Goal: Task Accomplishment & Management: Complete application form

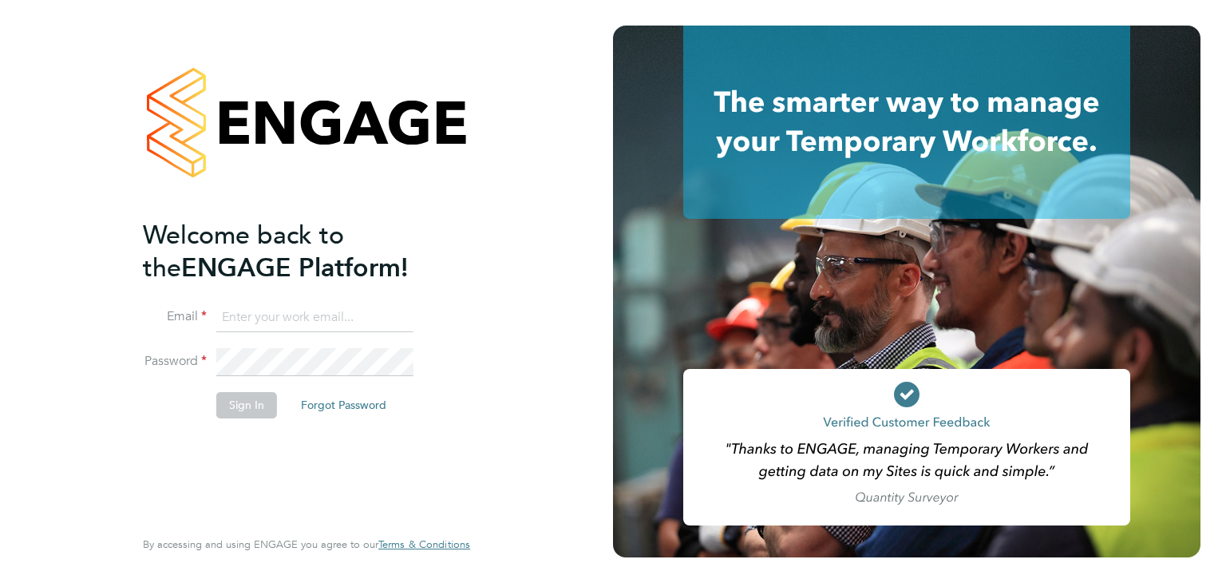
type input "ntaylor@spheresolutions.co.uk"
click at [243, 398] on button "Sign In" at bounding box center [246, 405] width 61 height 26
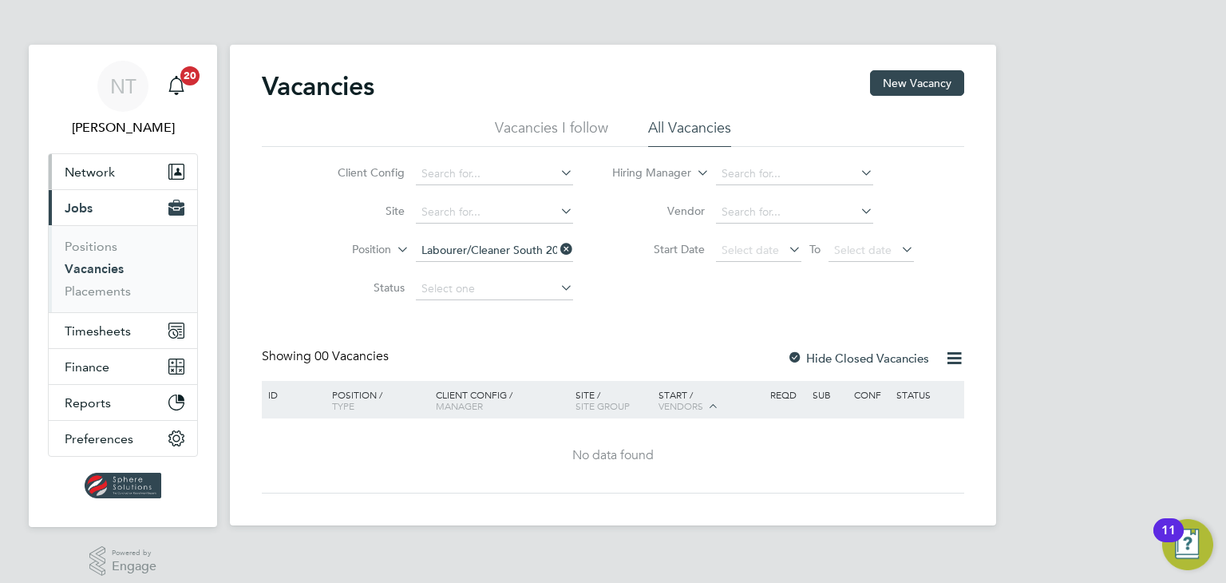
click at [101, 183] on button "Network" at bounding box center [123, 171] width 148 height 35
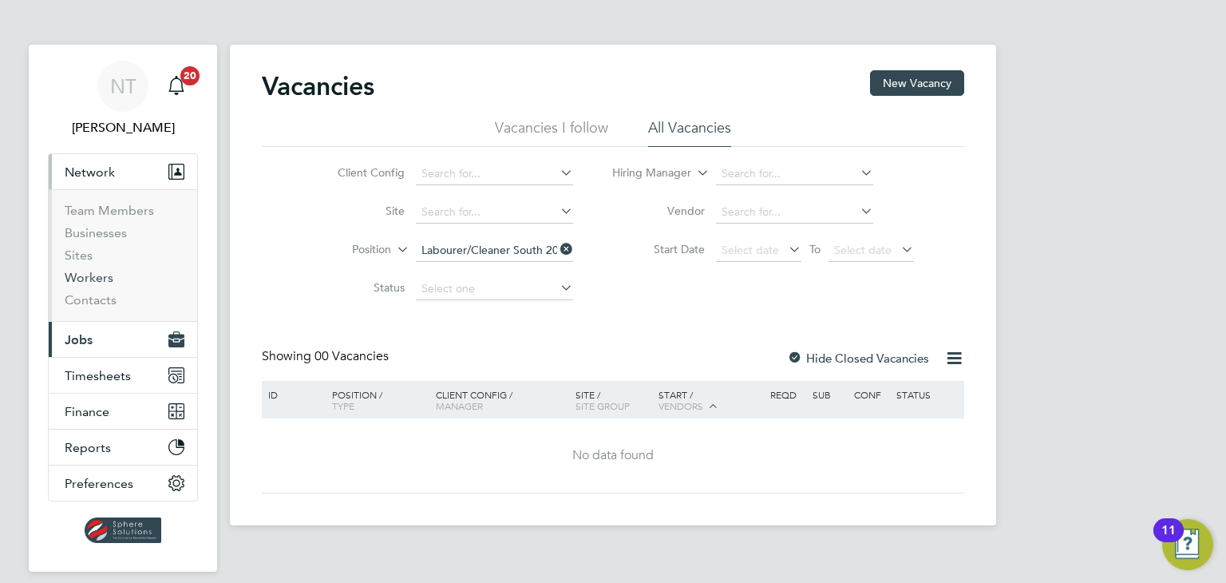
click at [85, 283] on link "Workers" at bounding box center [89, 277] width 49 height 15
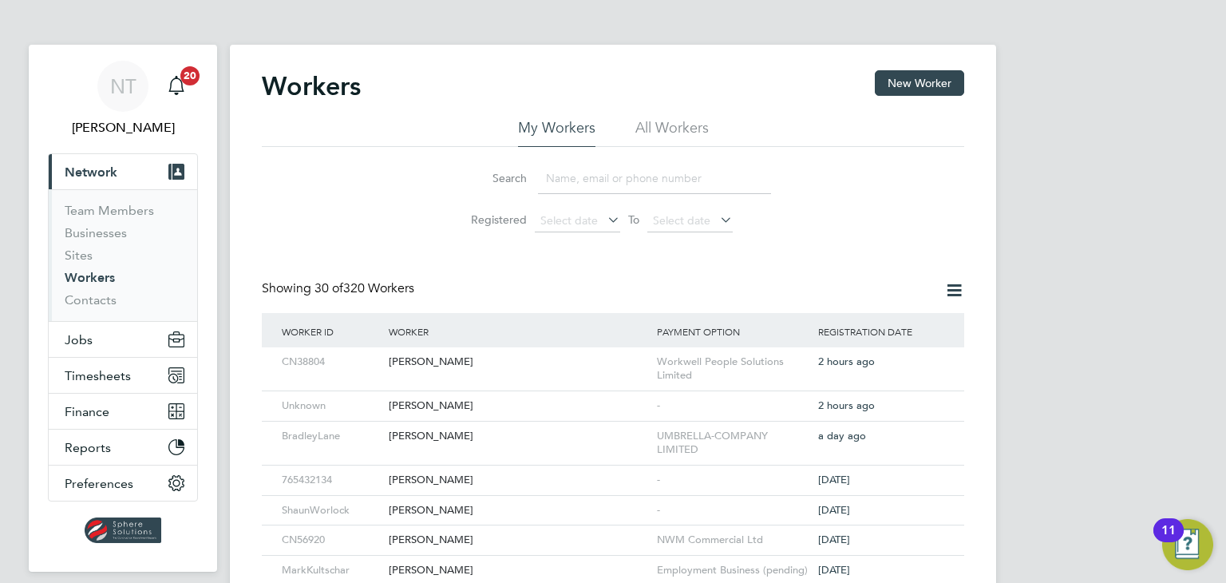
click at [576, 176] on input at bounding box center [654, 178] width 233 height 31
type input "adam"
click at [463, 437] on div "Adam Newton" at bounding box center [519, 436] width 268 height 30
click at [102, 347] on button "Jobs" at bounding box center [123, 339] width 148 height 35
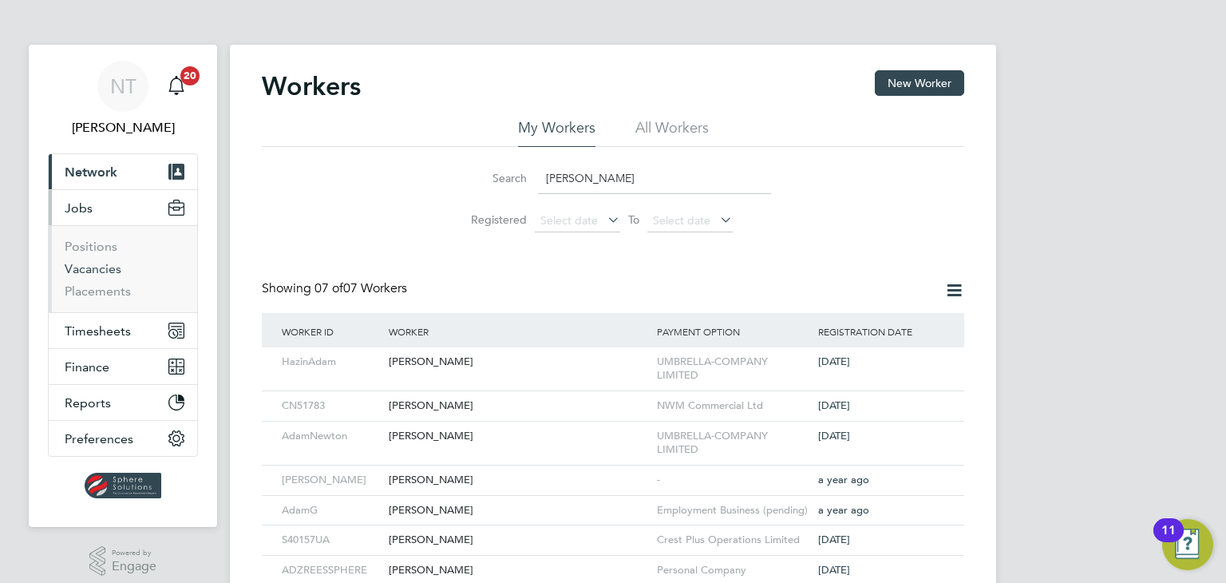
click at [108, 270] on link "Vacancies" at bounding box center [93, 268] width 57 height 15
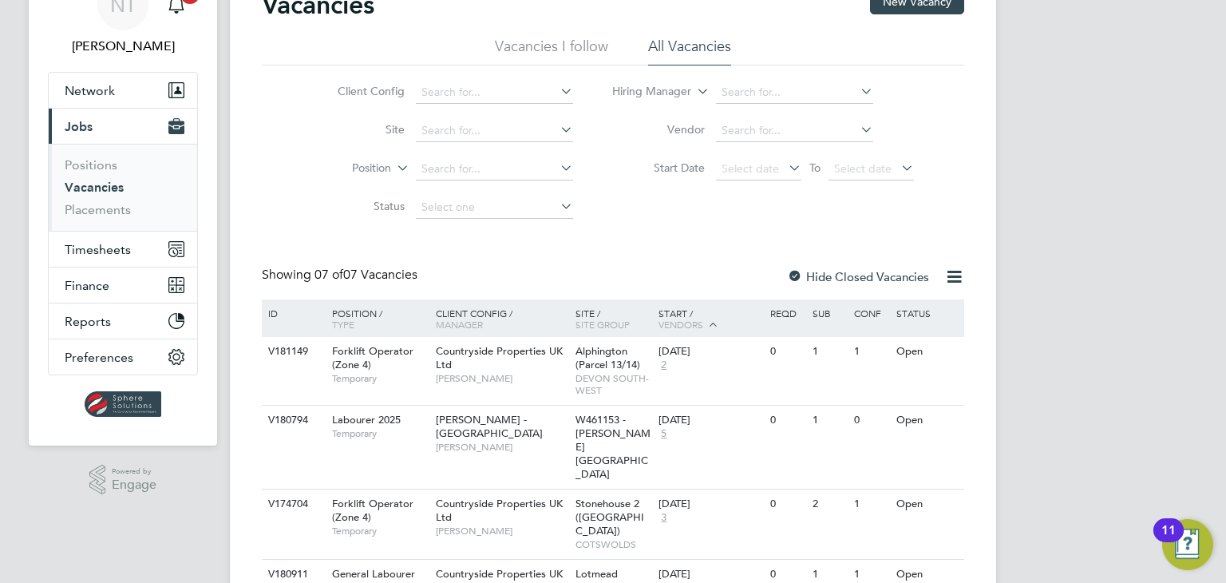
scroll to position [160, 0]
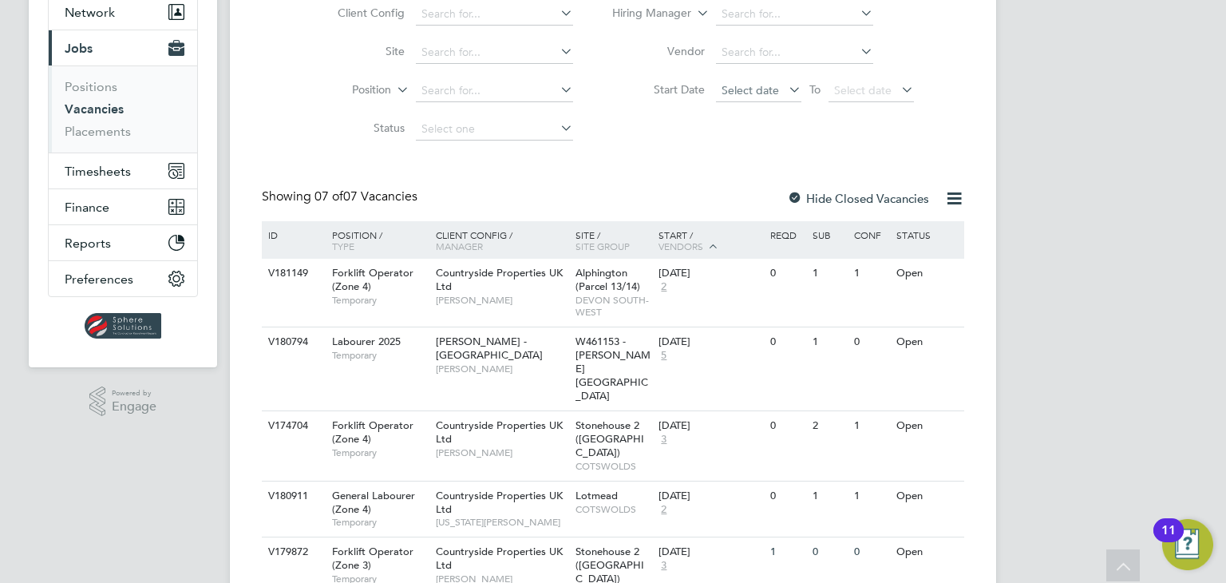
click at [731, 90] on span "Select date" at bounding box center [749, 90] width 57 height 14
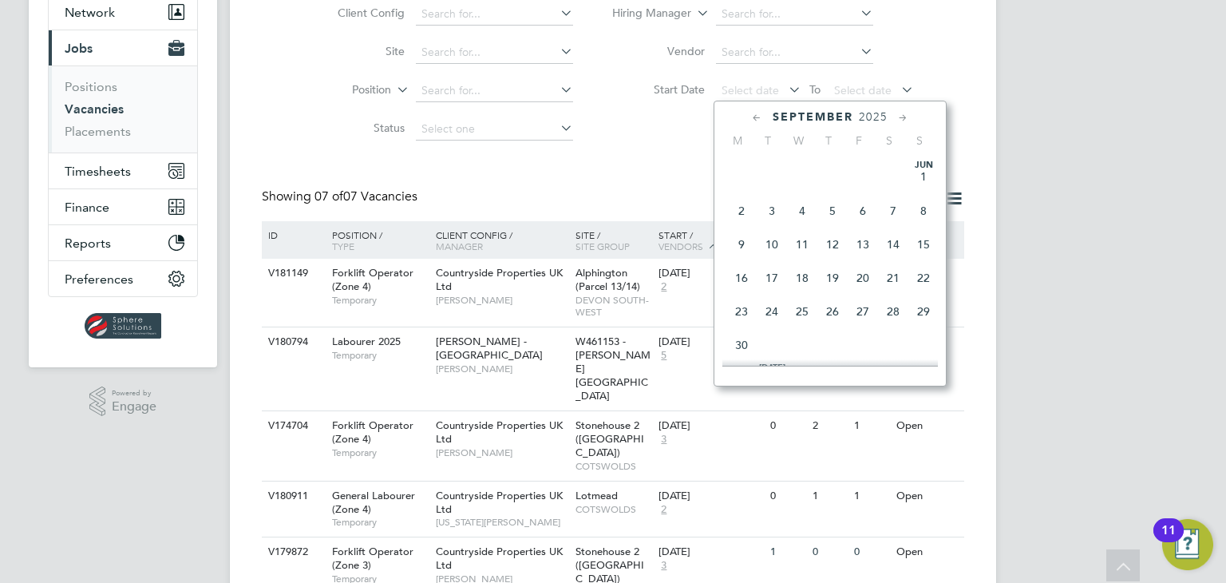
scroll to position [591, 0]
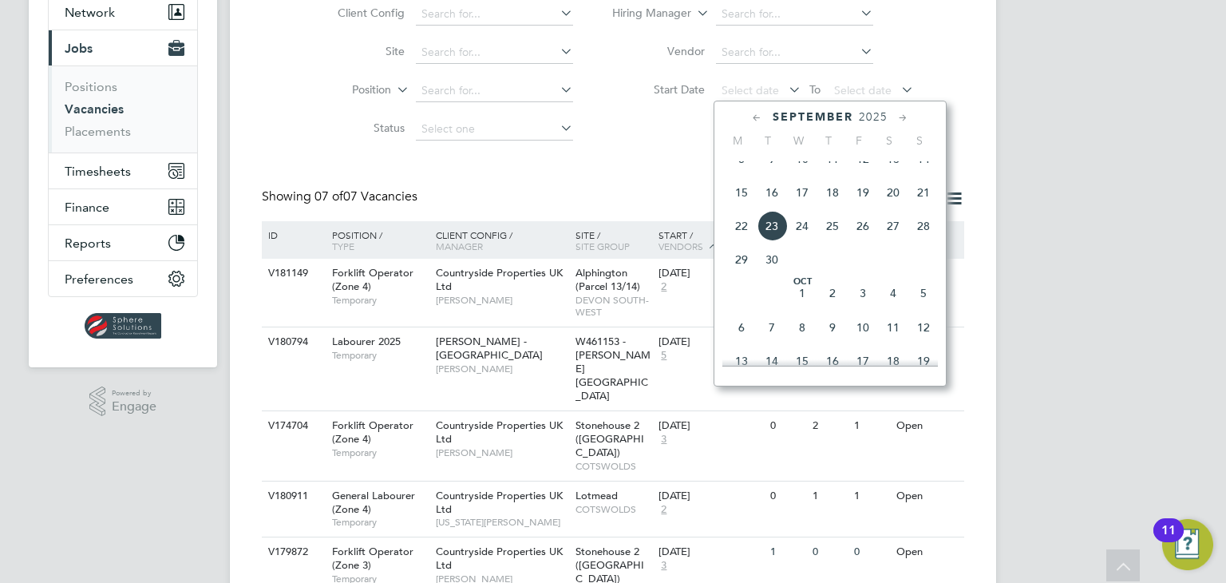
click at [828, 241] on span "25" at bounding box center [832, 226] width 30 height 30
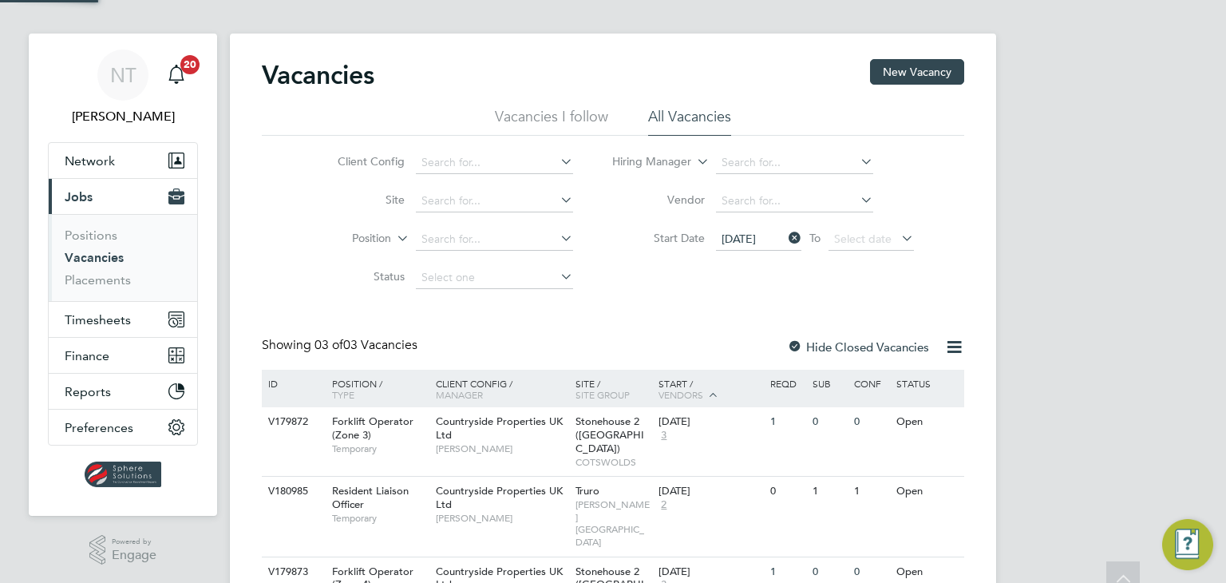
scroll to position [61, 0]
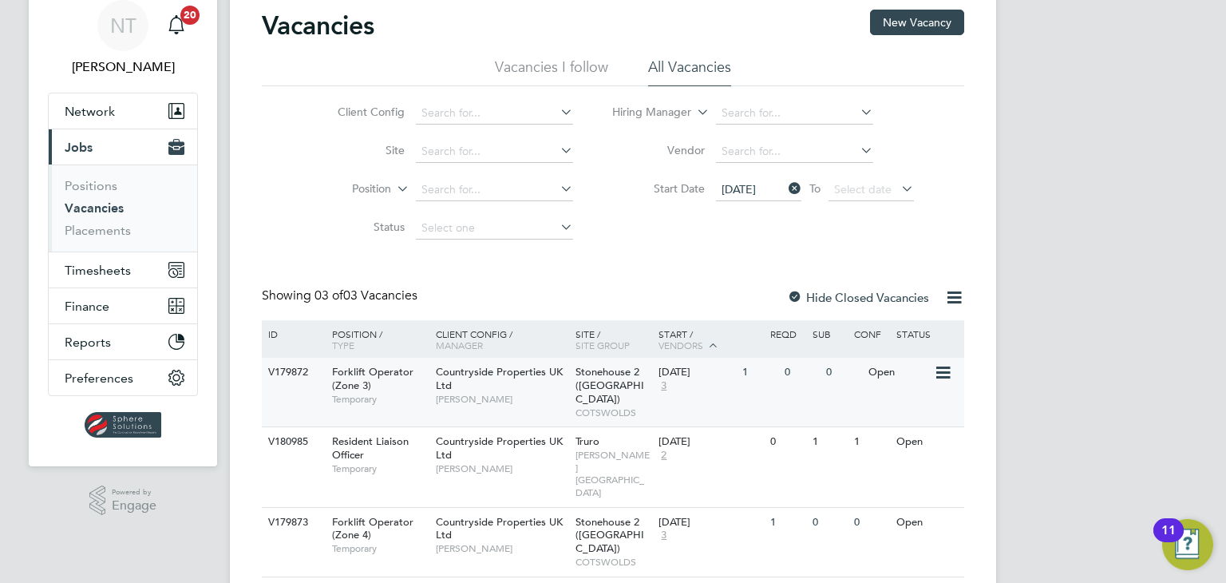
click at [555, 393] on span "[PERSON_NAME]" at bounding box center [502, 399] width 132 height 13
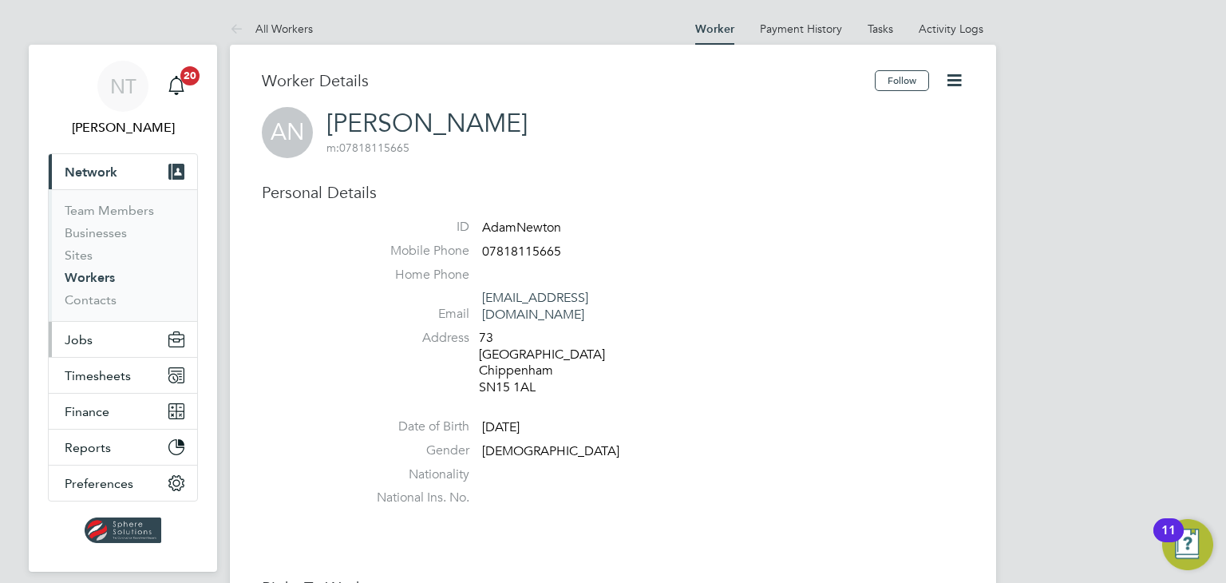
click at [96, 340] on button "Jobs" at bounding box center [123, 339] width 148 height 35
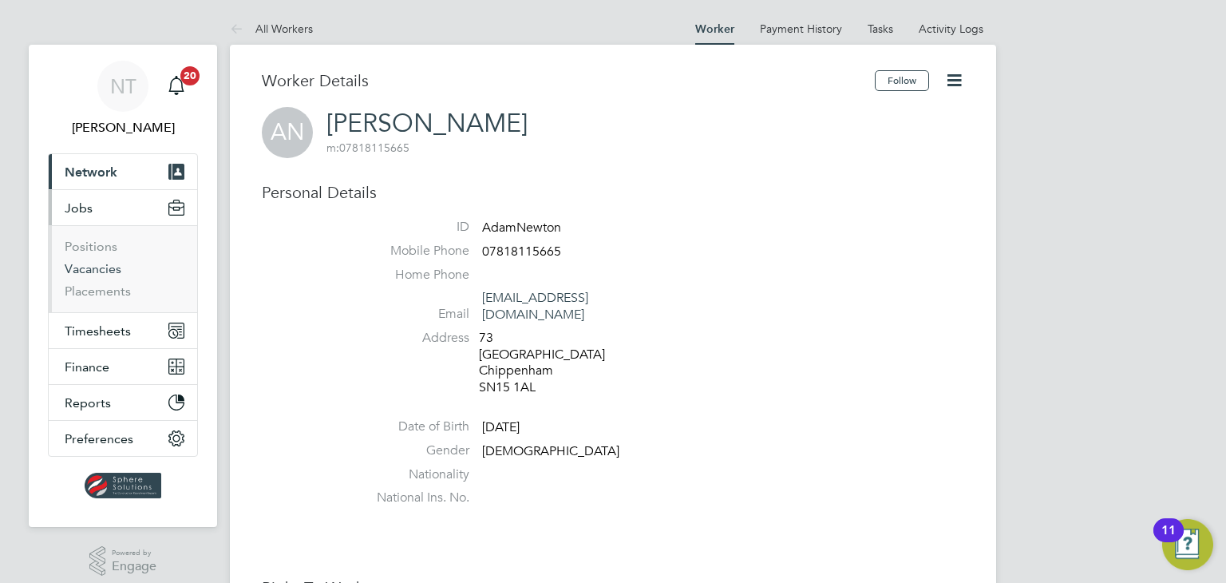
click at [103, 273] on link "Vacancies" at bounding box center [93, 268] width 57 height 15
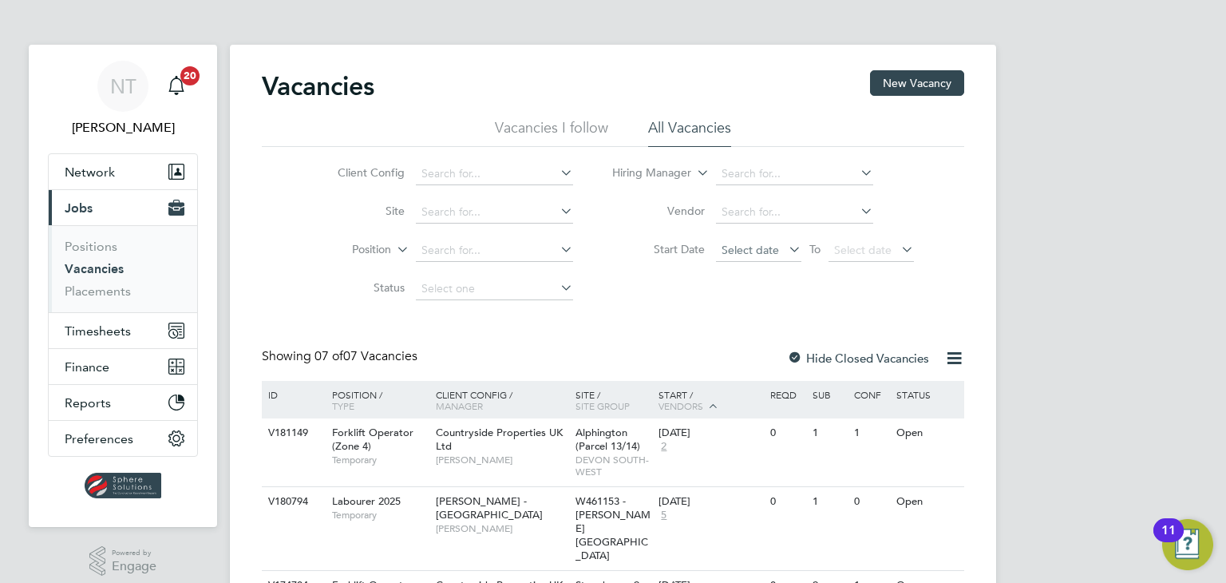
click at [753, 251] on span "Select date" at bounding box center [749, 250] width 57 height 14
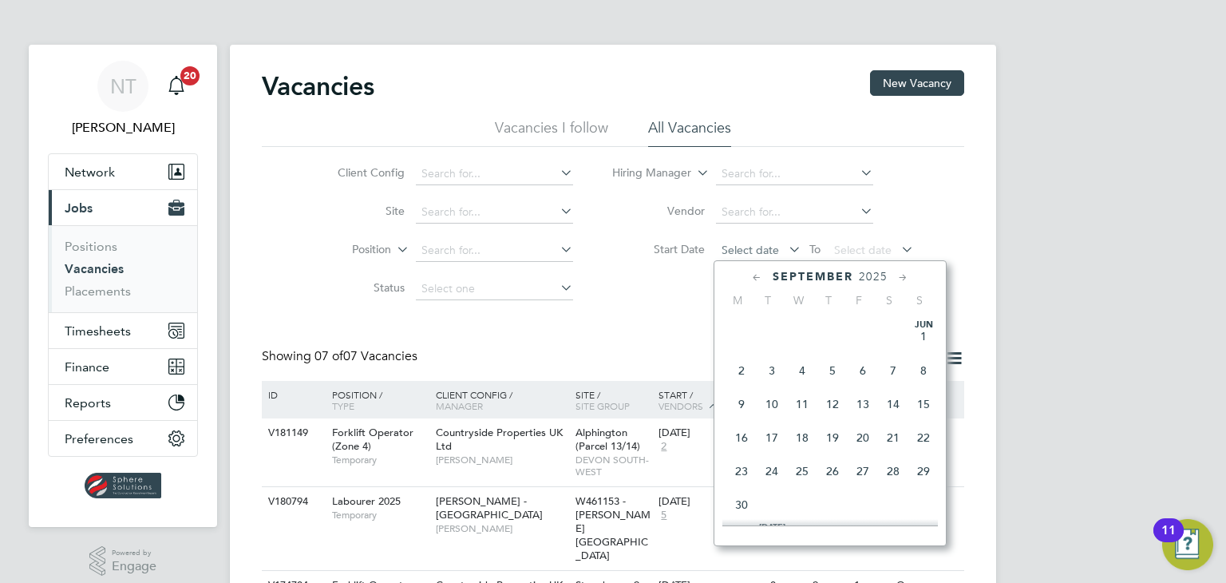
scroll to position [591, 0]
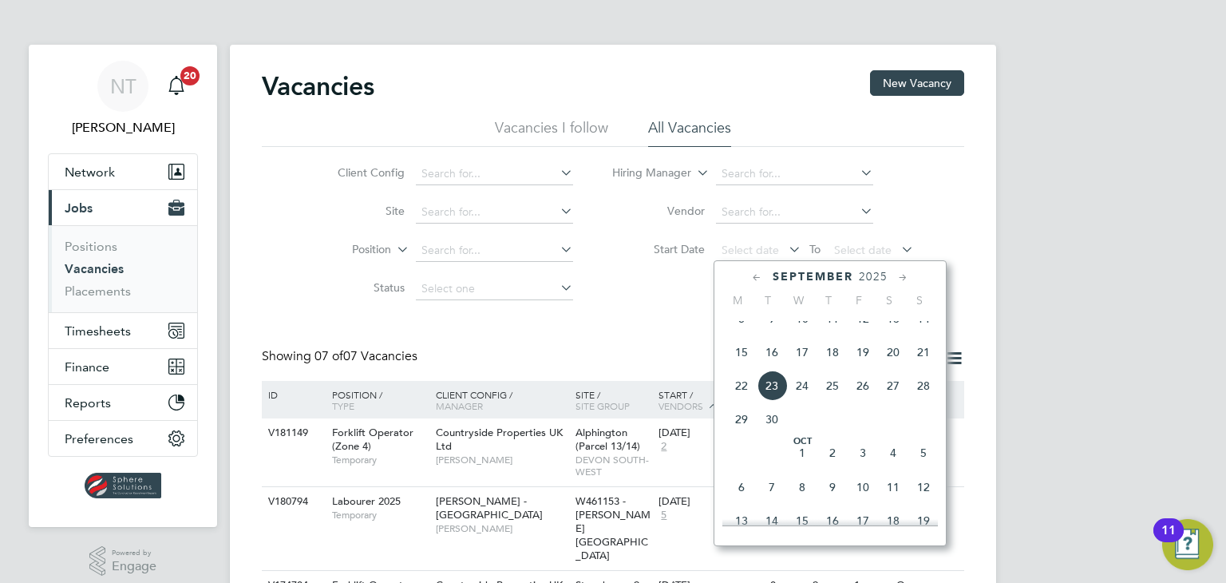
click at [824, 399] on span "25" at bounding box center [832, 385] width 30 height 30
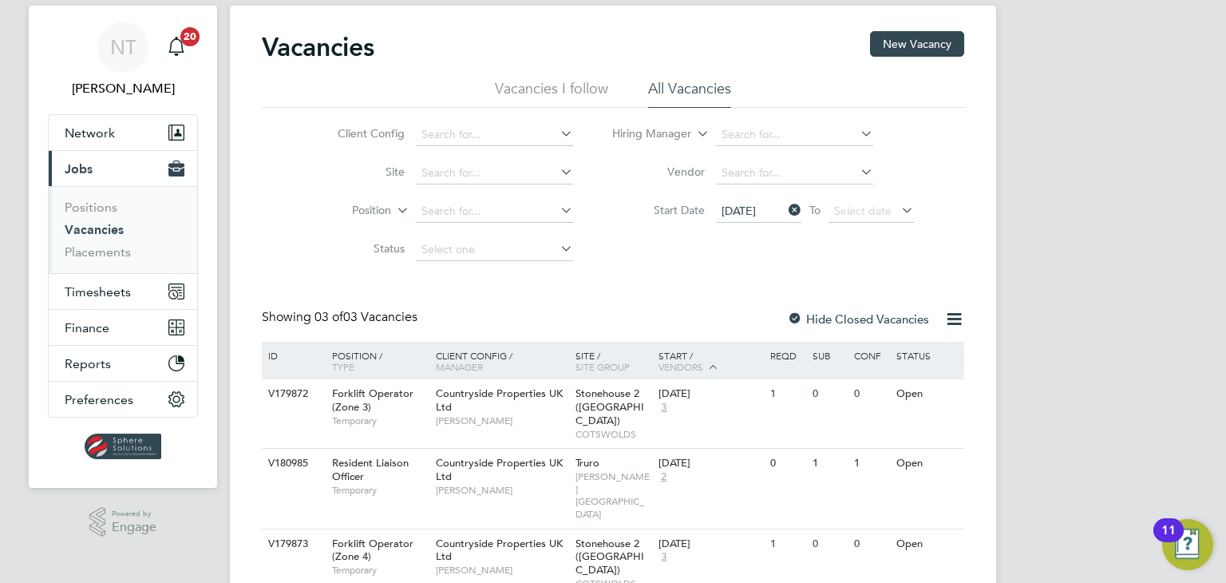
scroll to position [61, 0]
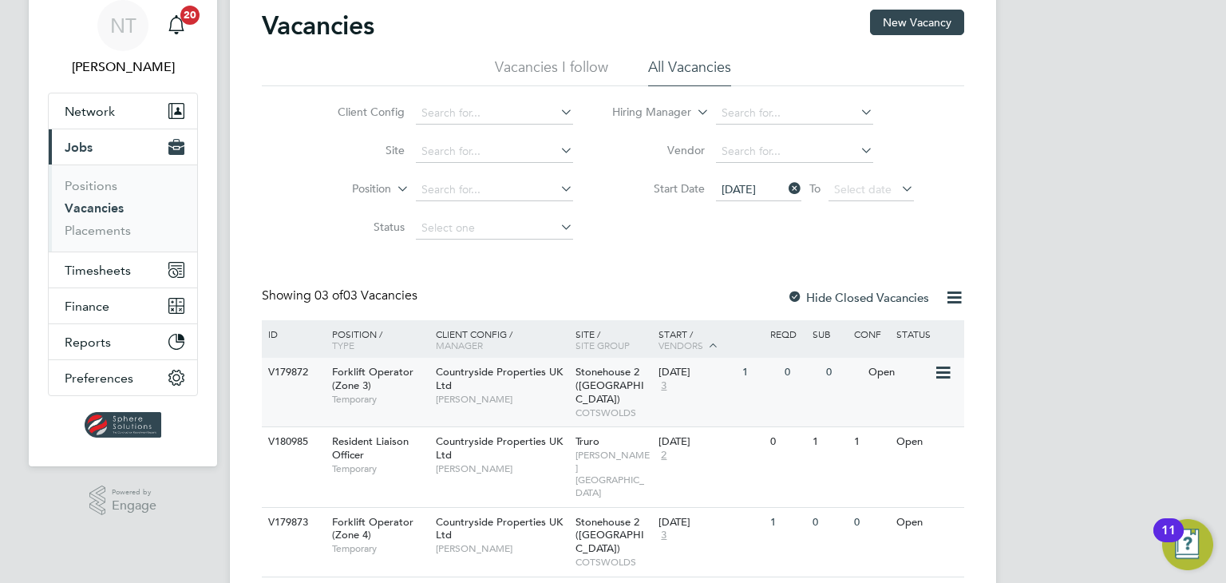
click at [597, 380] on span "Stonehouse 2 ([GEOGRAPHIC_DATA])" at bounding box center [609, 385] width 69 height 41
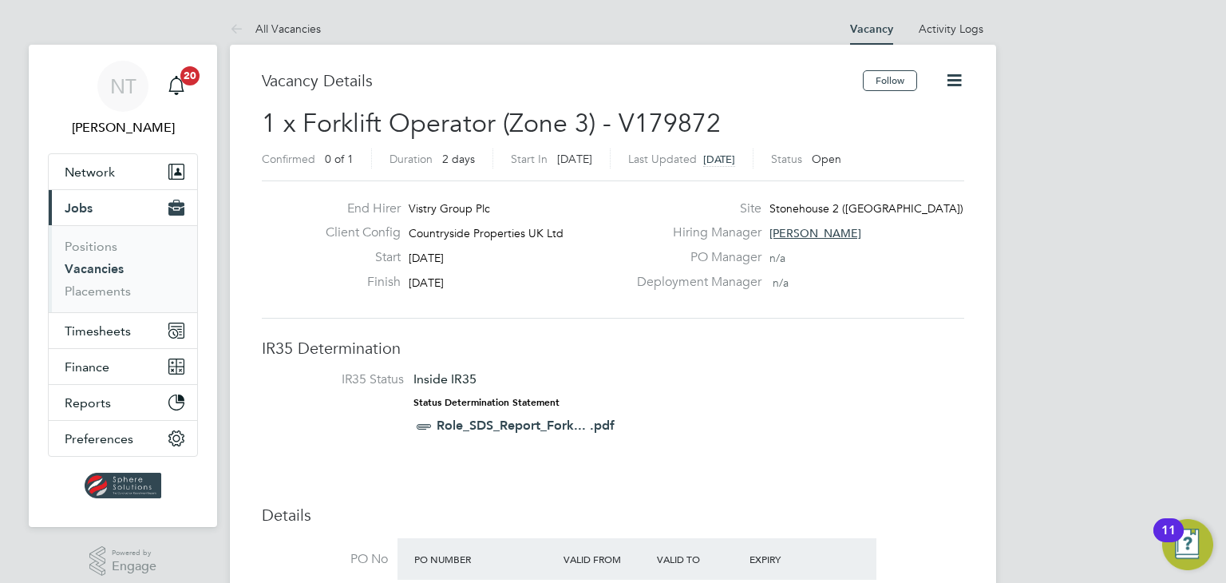
drag, startPoint x: 470, startPoint y: 256, endPoint x: 409, endPoint y: 253, distance: 60.7
click at [409, 253] on span "25 Sep 2025" at bounding box center [426, 258] width 35 height 14
click at [444, 247] on div "Client Config Countryside Properties UK Ltd" at bounding box center [470, 236] width 314 height 25
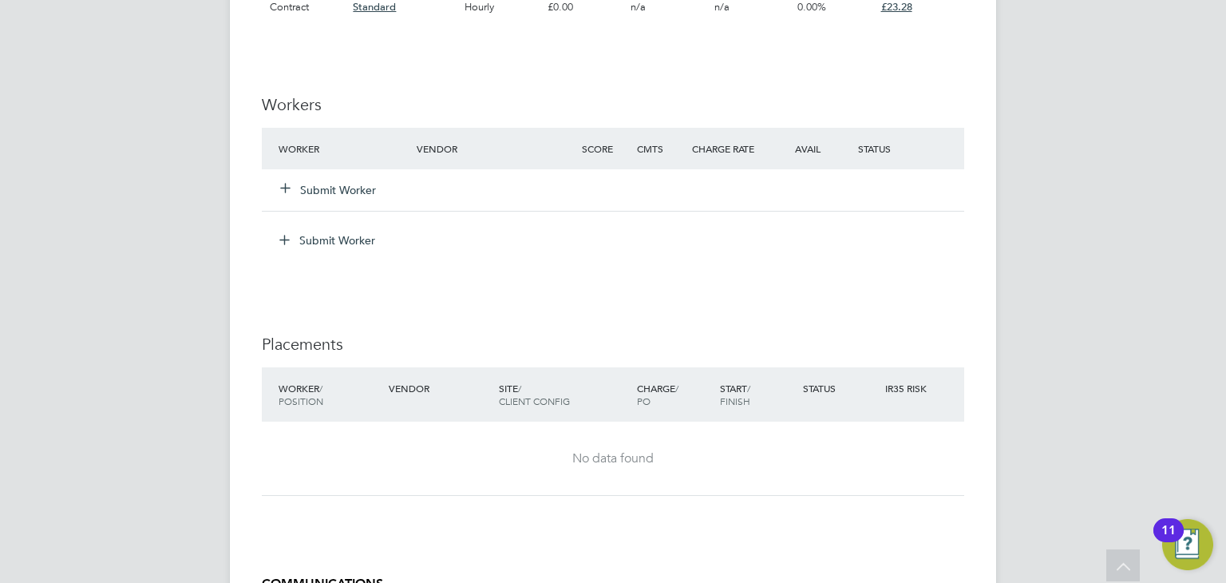
click at [335, 190] on button "Submit Worker" at bounding box center [329, 190] width 96 height 16
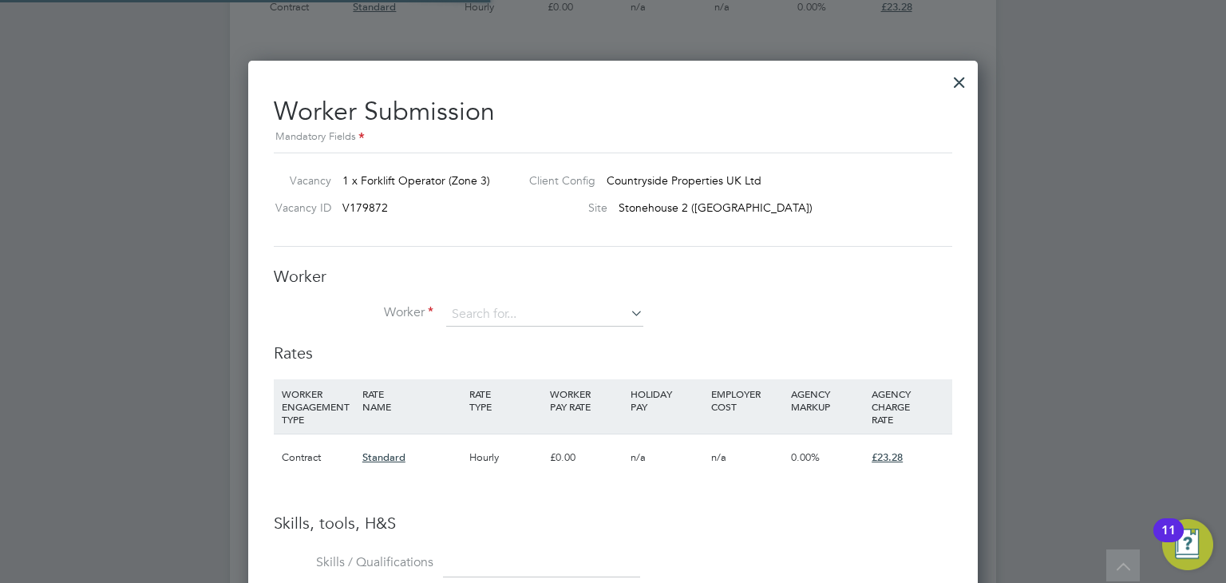
scroll to position [47, 109]
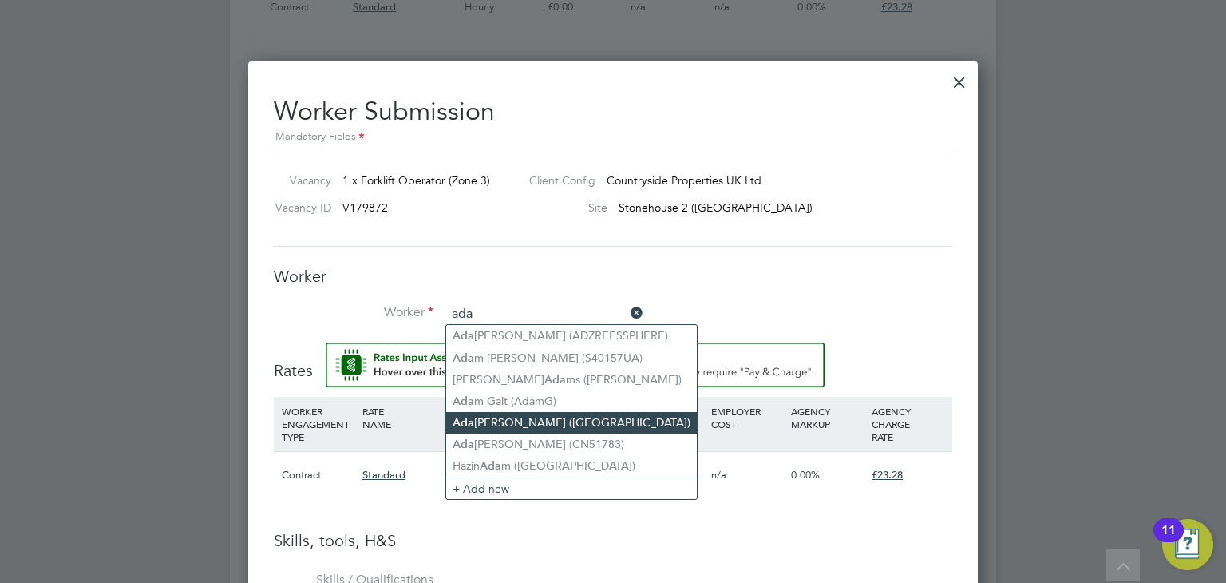
click at [505, 417] on li "[PERSON_NAME] ([GEOGRAPHIC_DATA])" at bounding box center [571, 423] width 251 height 22
type input "[PERSON_NAME] ([PERSON_NAME])"
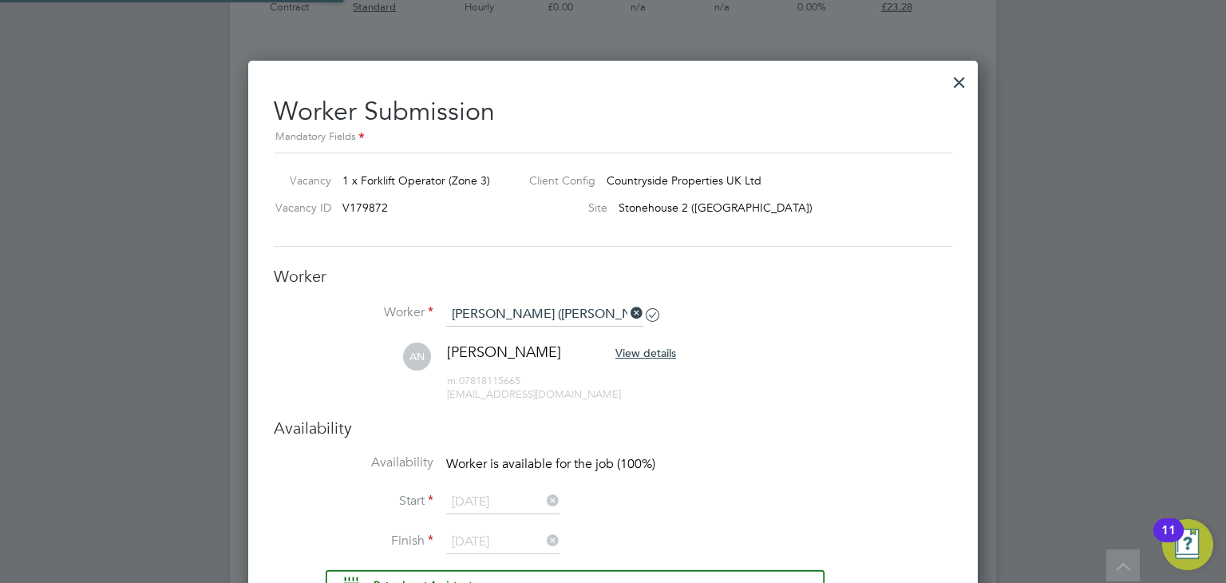
scroll to position [1395, 730]
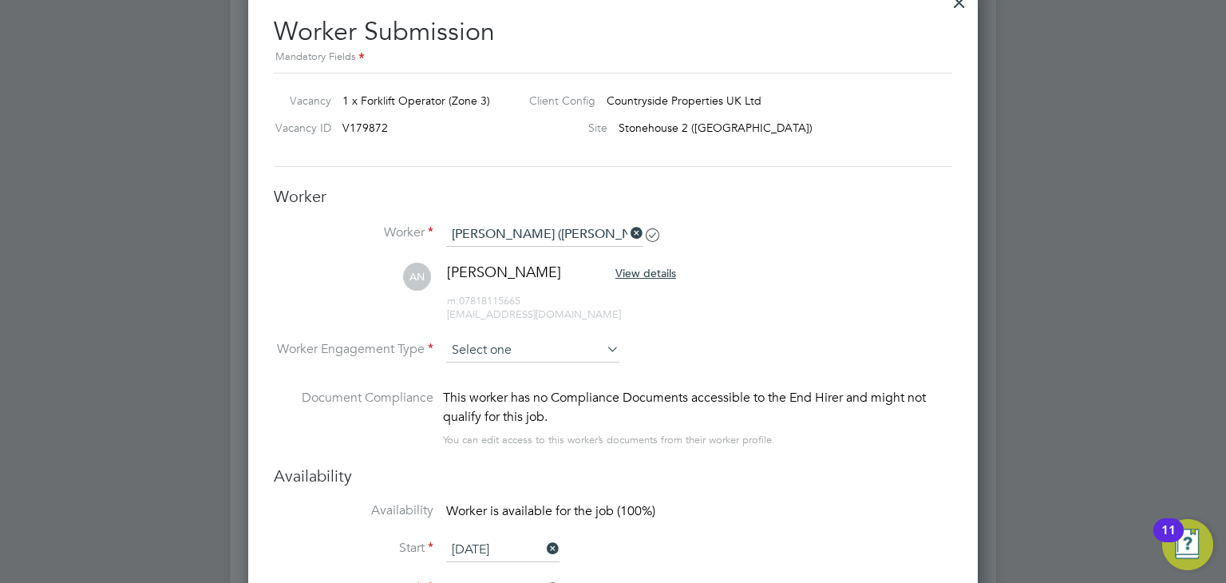
click at [520, 342] on input at bounding box center [532, 350] width 173 height 24
click at [512, 368] on li "Contract" at bounding box center [533, 370] width 174 height 21
type input "Contract"
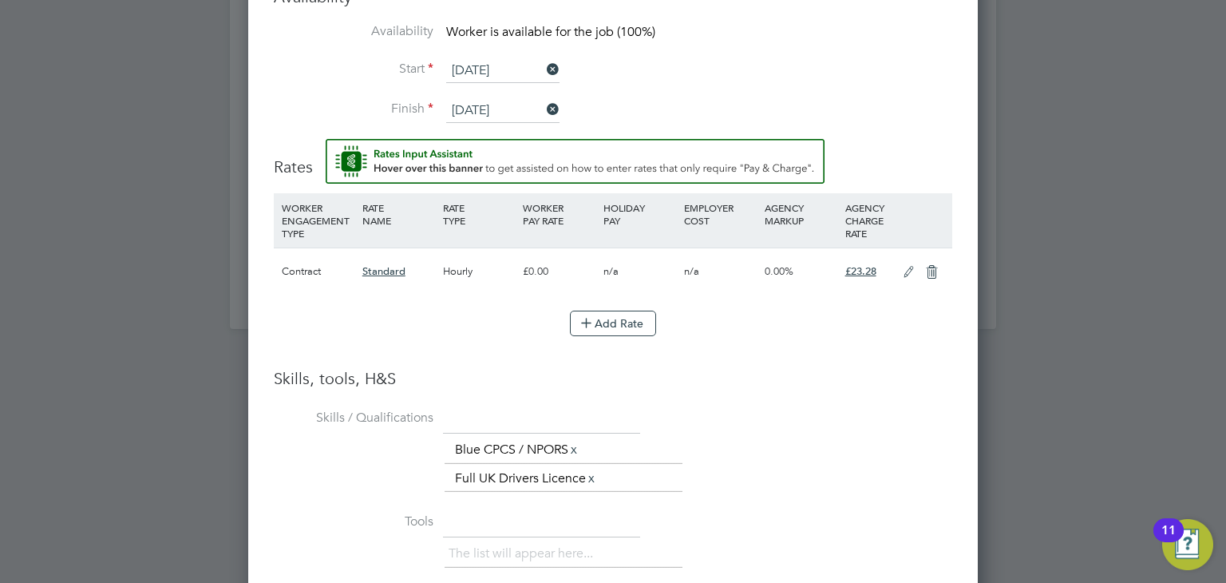
click at [907, 269] on icon at bounding box center [909, 272] width 20 height 13
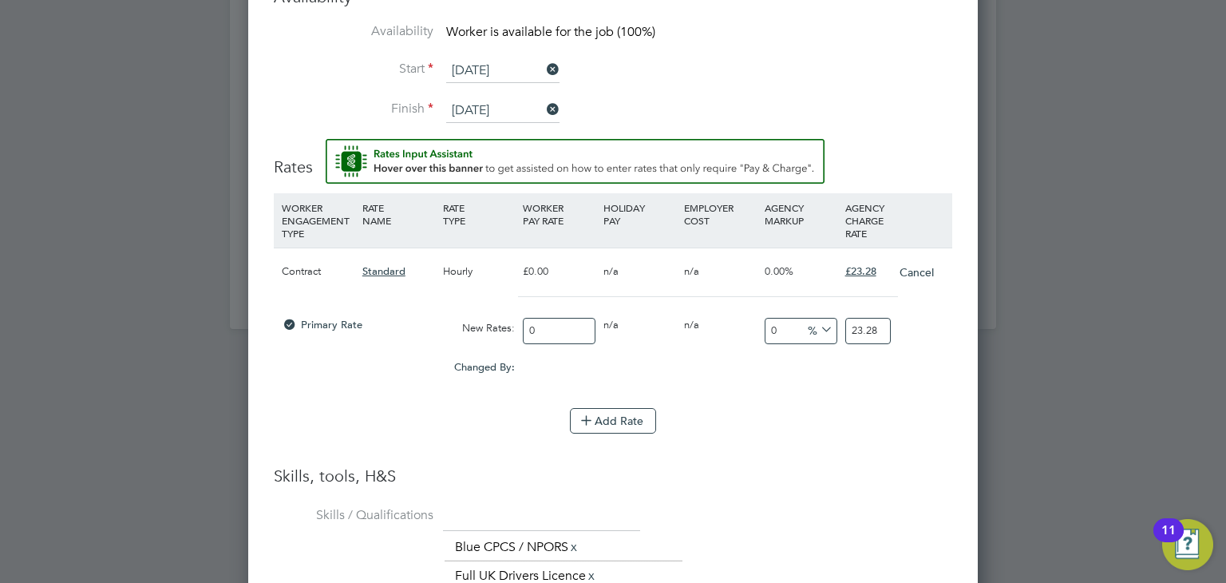
drag, startPoint x: 562, startPoint y: 328, endPoint x: 464, endPoint y: 326, distance: 97.4
click at [464, 326] on div "Primary Rate New Rates: 0 0 n/a 0 n/a 0 0 % 23.28" at bounding box center [613, 331] width 678 height 42
type input "2"
type input "21"
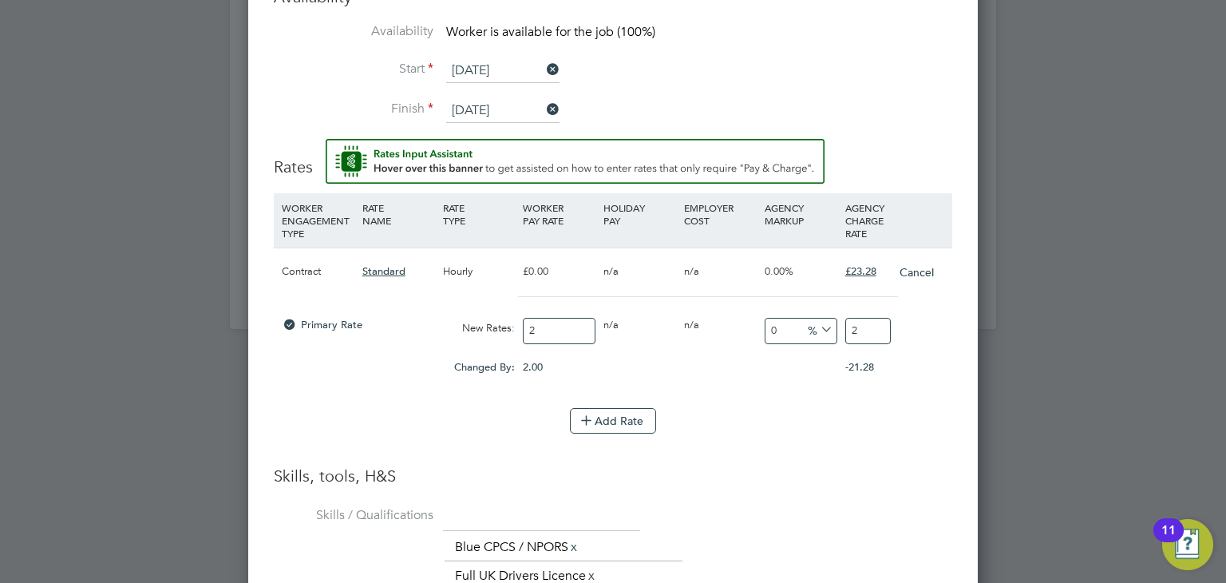
type input "21"
drag, startPoint x: 874, startPoint y: 325, endPoint x: 831, endPoint y: 325, distance: 43.1
click at [831, 325] on div "Primary Rate New Rates: 21 0 n/a 0 n/a 0 0 % 21" at bounding box center [613, 331] width 678 height 42
type input "-90.47619047619048"
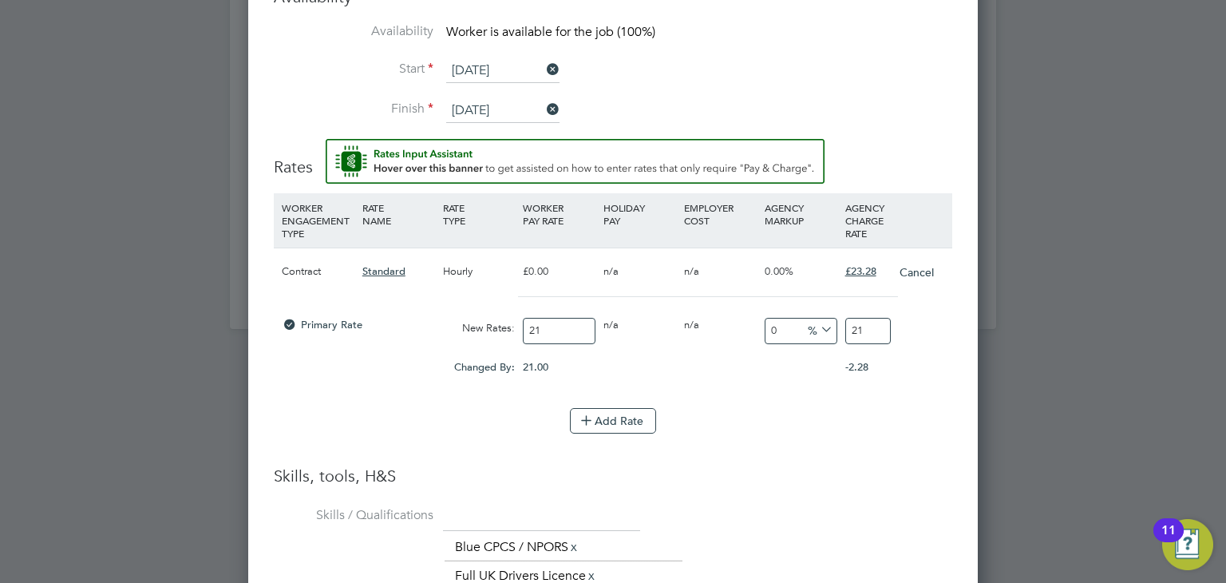
type input "2"
type input "9.523809523809524"
type input "23"
type input "10.476190476190476"
type input "23.2"
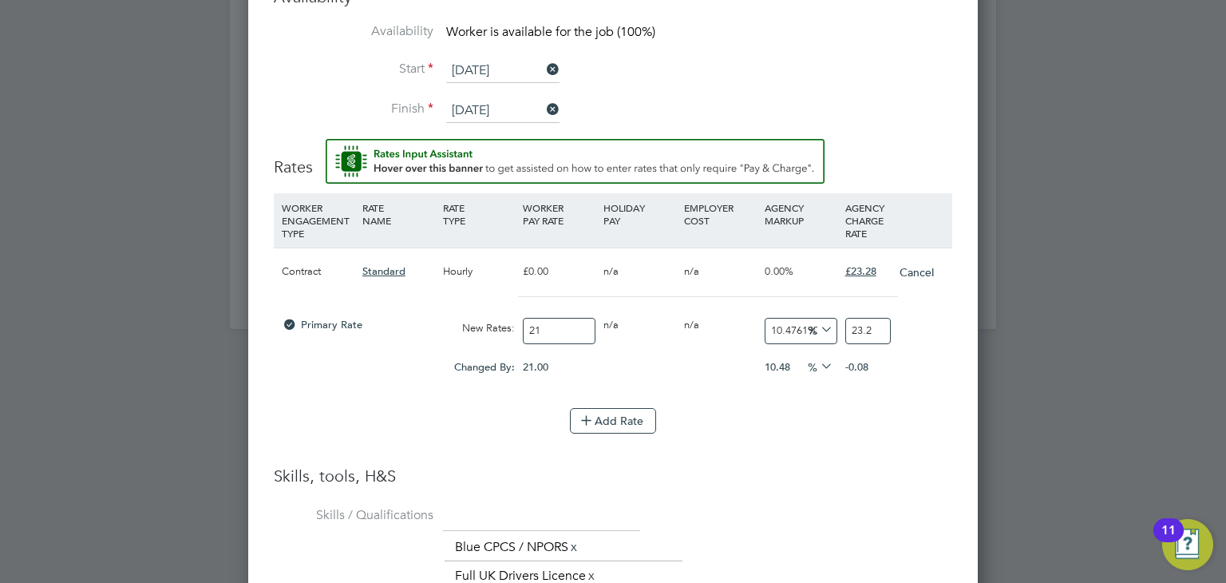
type input "10.857142857142858"
type input "23.28"
click at [788, 422] on div "Add Rate" at bounding box center [613, 421] width 678 height 26
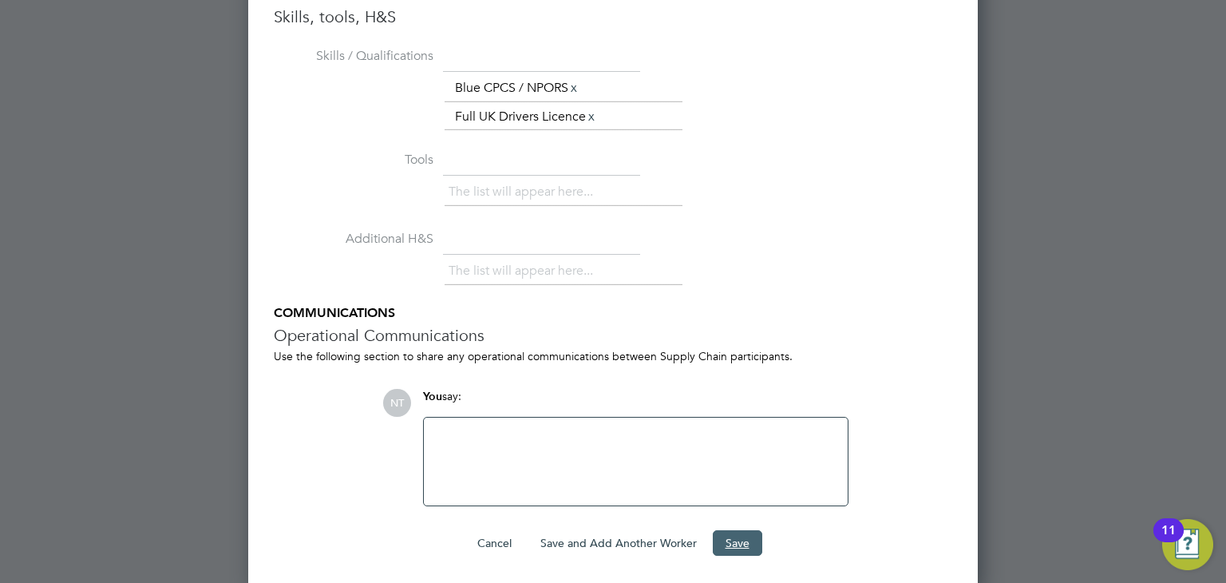
click at [744, 535] on button "Save" at bounding box center [737, 543] width 49 height 26
